Goal: Task Accomplishment & Management: Manage account settings

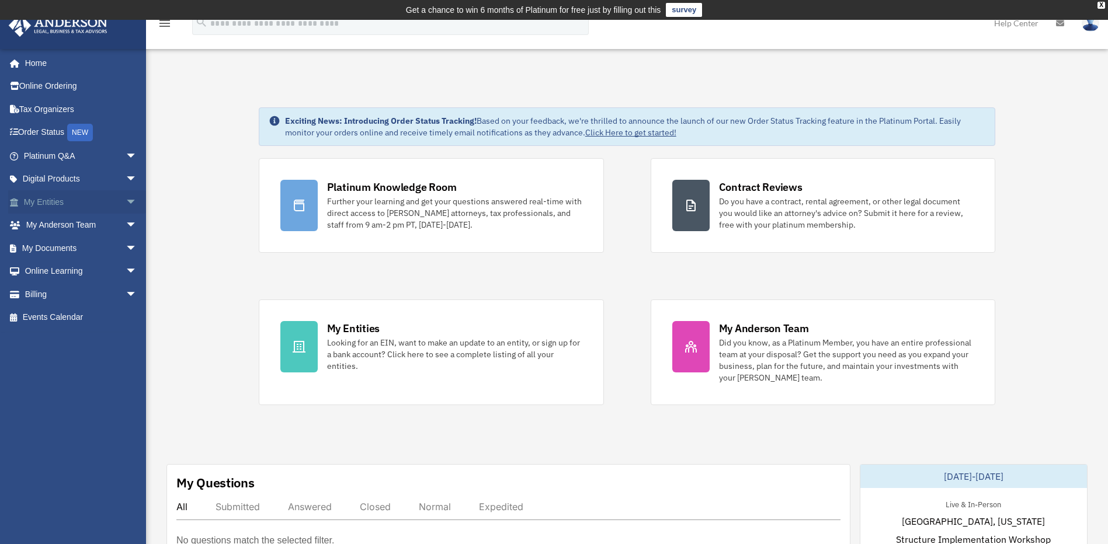
click at [126, 202] on span "arrow_drop_down" at bounding box center [137, 202] width 23 height 24
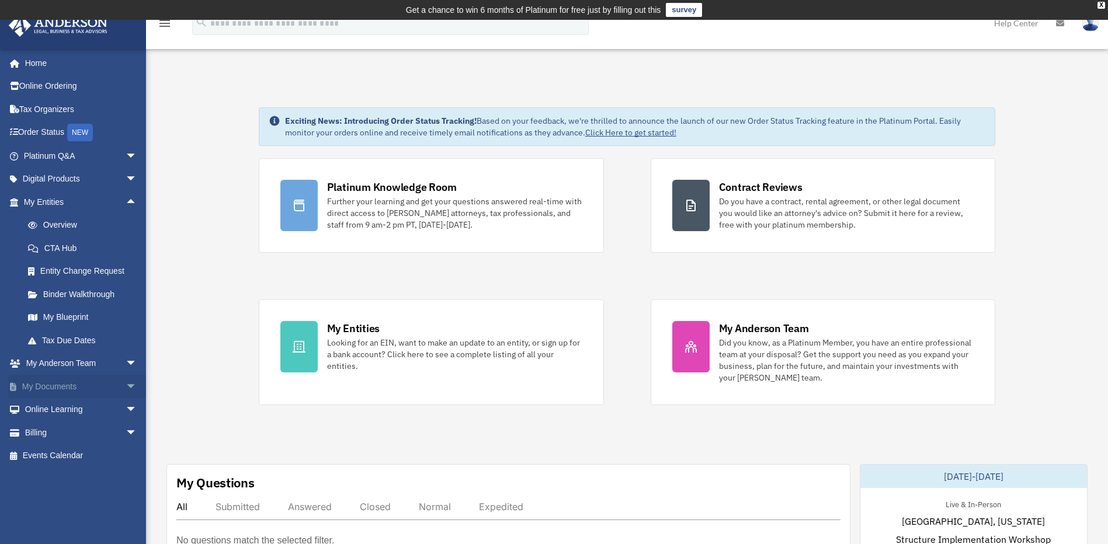
click at [68, 379] on link "My Documents arrow_drop_down" at bounding box center [81, 386] width 147 height 23
click at [126, 393] on span "arrow_drop_down" at bounding box center [137, 387] width 23 height 24
click at [56, 407] on link "Box" at bounding box center [85, 409] width 138 height 23
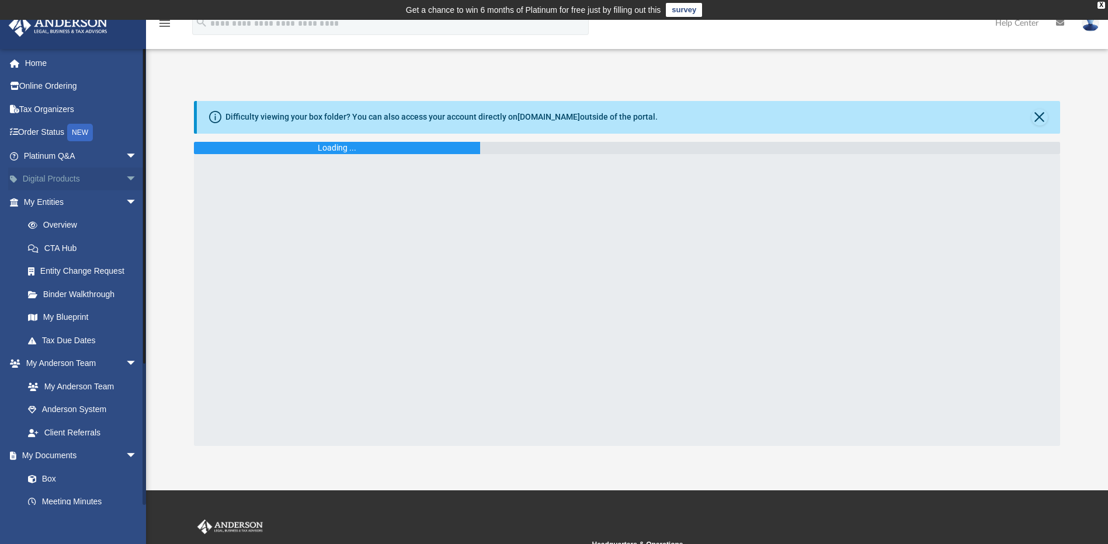
click at [126, 182] on span "arrow_drop_down" at bounding box center [137, 180] width 23 height 24
click at [82, 205] on div "Tax Toolbox" at bounding box center [90, 202] width 99 height 15
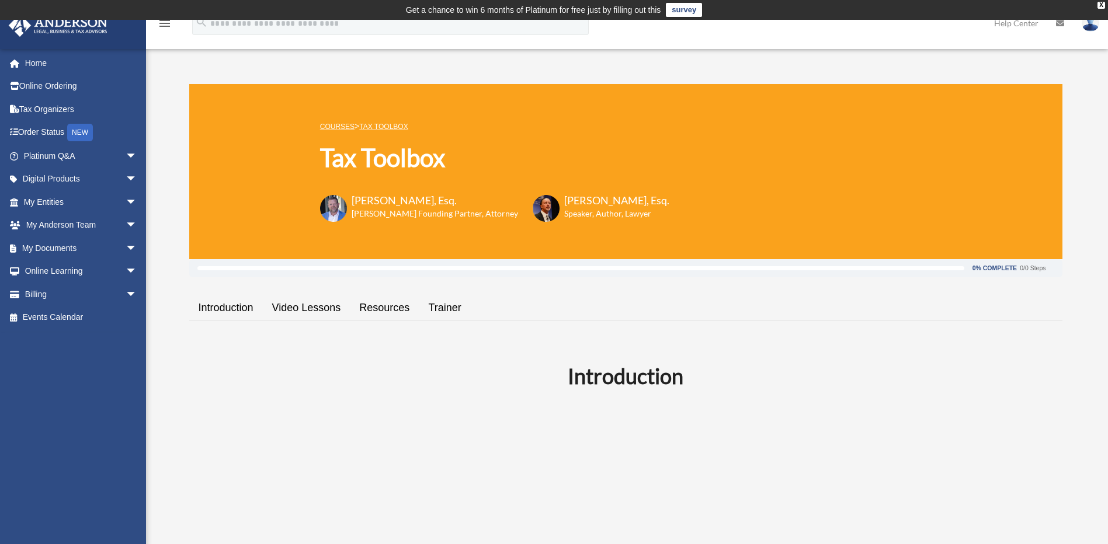
click at [1087, 30] on img at bounding box center [1091, 23] width 18 height 17
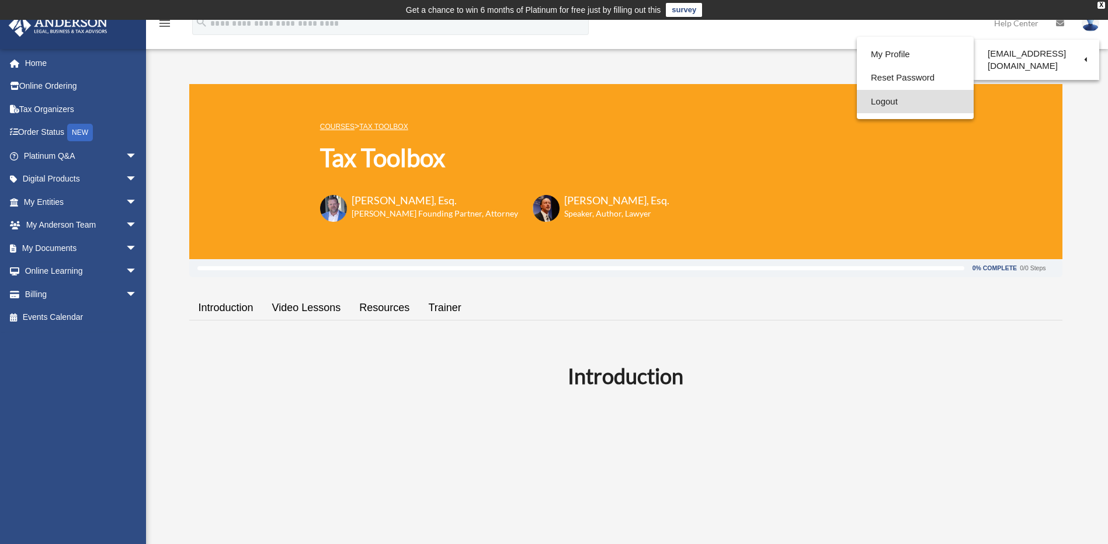
click at [883, 99] on link "Logout" at bounding box center [915, 102] width 117 height 24
